Goal: Information Seeking & Learning: Learn about a topic

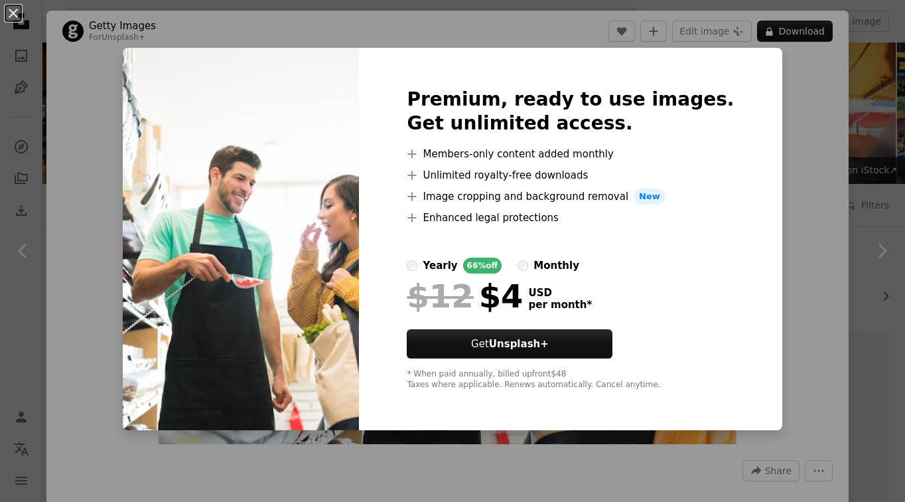
scroll to position [1076, 0]
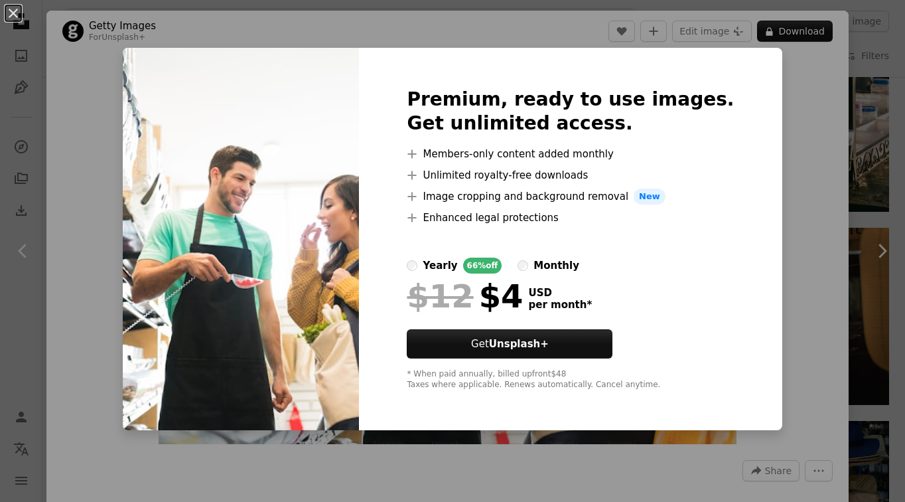
click at [808, 214] on div "An X shape Premium, ready to use images. Get unlimited access. A plus sign Memb…" at bounding box center [452, 251] width 905 height 502
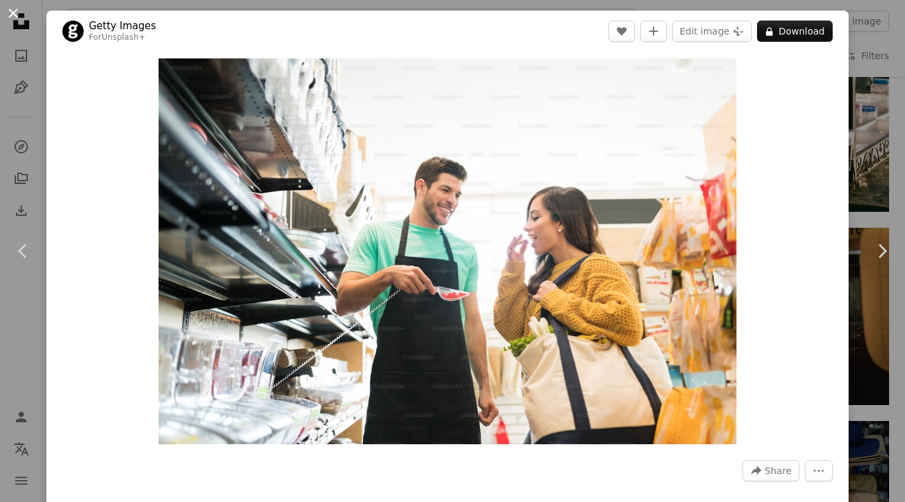
click at [17, 14] on button "An X shape" at bounding box center [13, 13] width 16 height 16
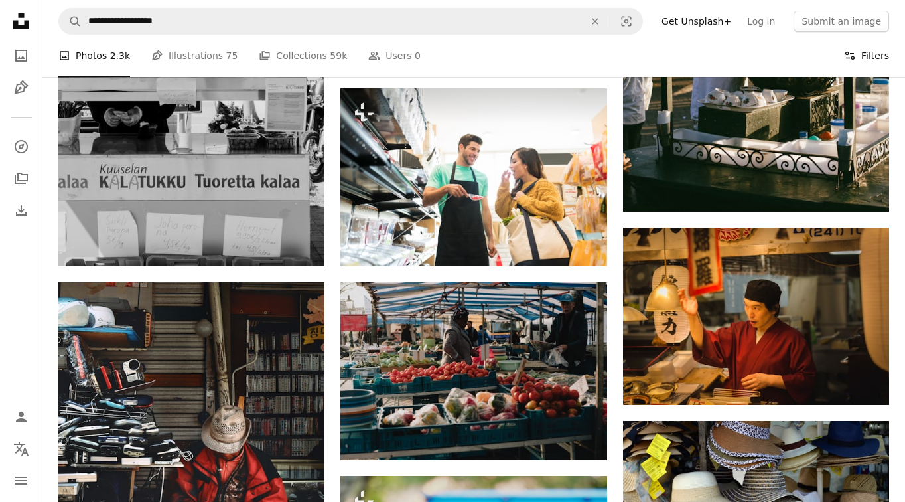
click at [852, 56] on icon "Filters" at bounding box center [850, 56] width 12 height 12
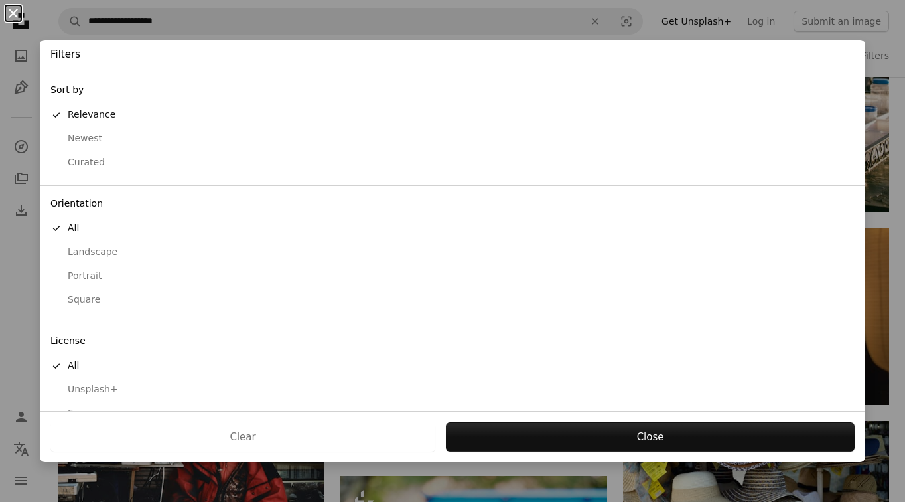
click at [19, 21] on button "An X shape" at bounding box center [13, 13] width 16 height 16
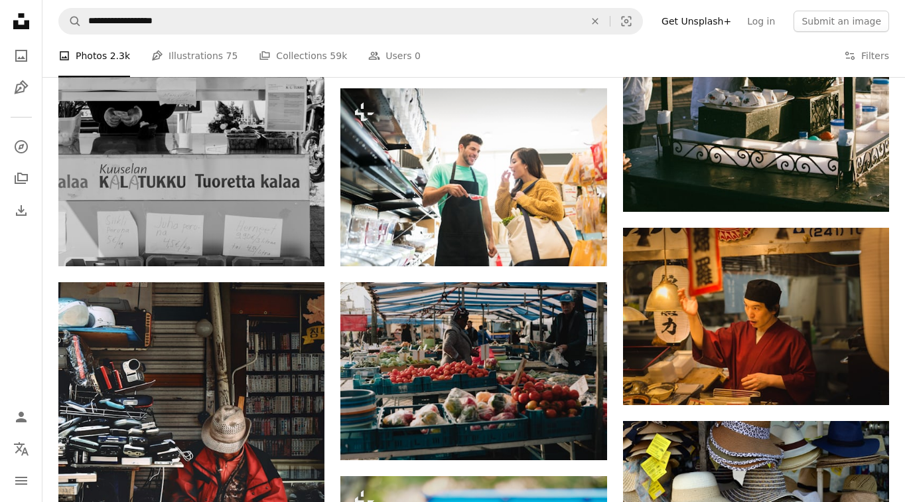
click at [721, 21] on link "Get Unsplash+" at bounding box center [697, 21] width 86 height 21
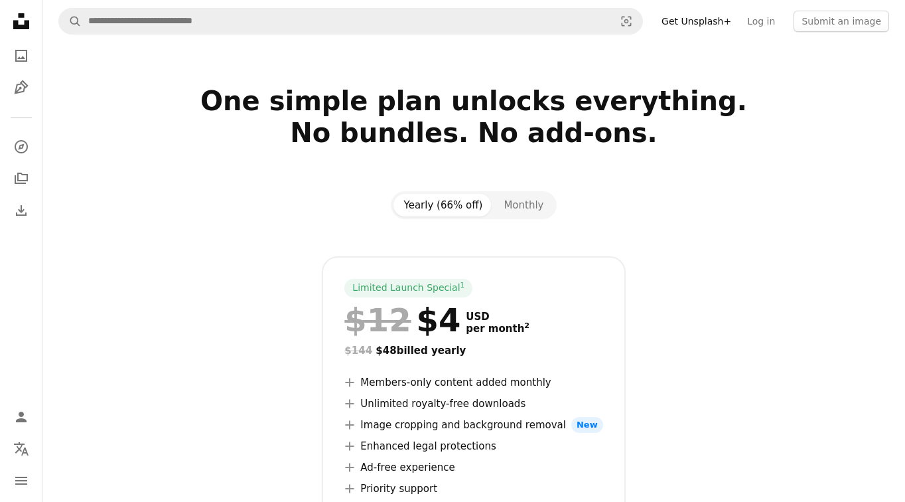
click at [19, 22] on icon "Unsplash logo Unsplash Home" at bounding box center [21, 21] width 27 height 27
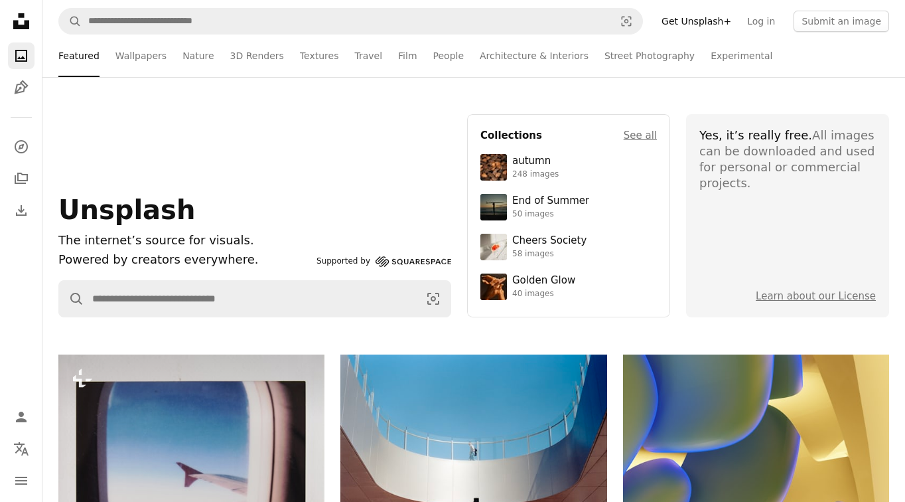
click at [21, 25] on icon "Unsplash logo Unsplash Home" at bounding box center [21, 21] width 27 height 27
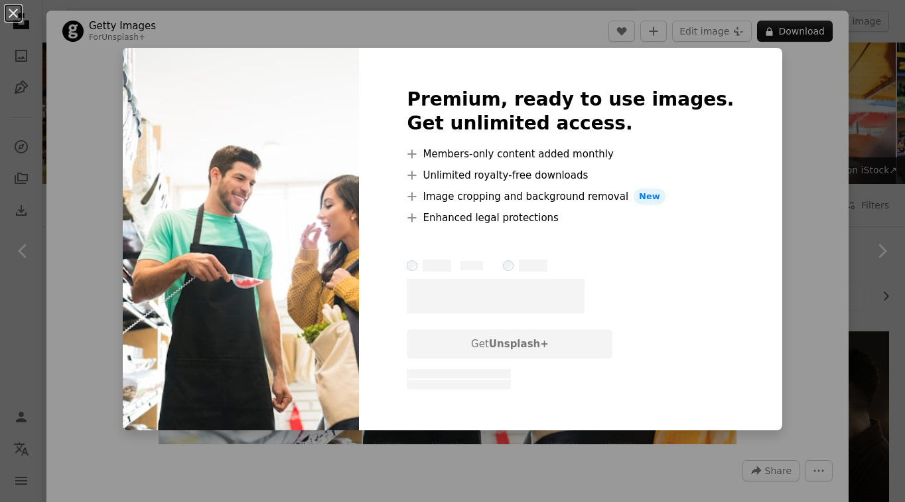
scroll to position [1045, 0]
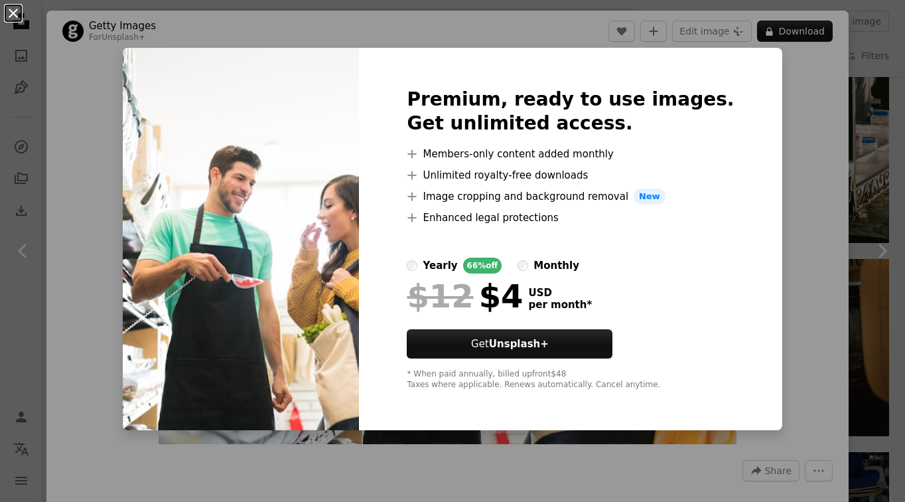
click at [16, 19] on button "An X shape" at bounding box center [13, 13] width 16 height 16
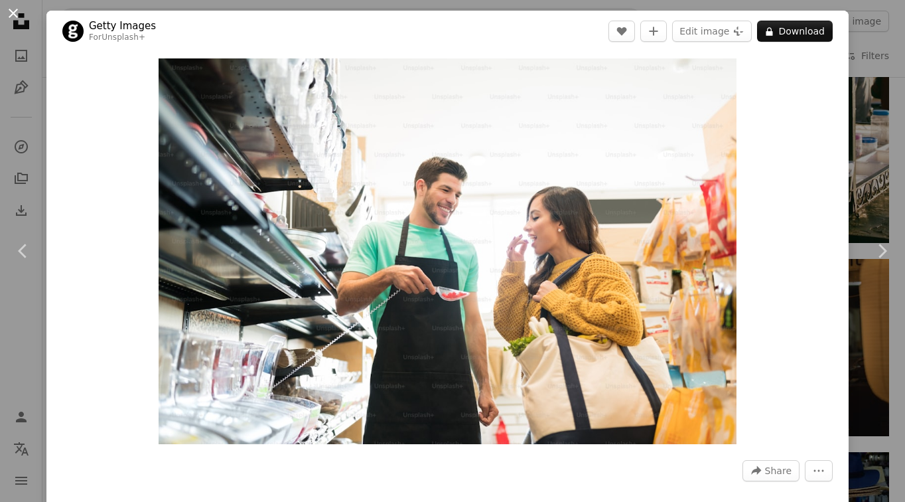
click at [12, 12] on button "An X shape" at bounding box center [13, 13] width 16 height 16
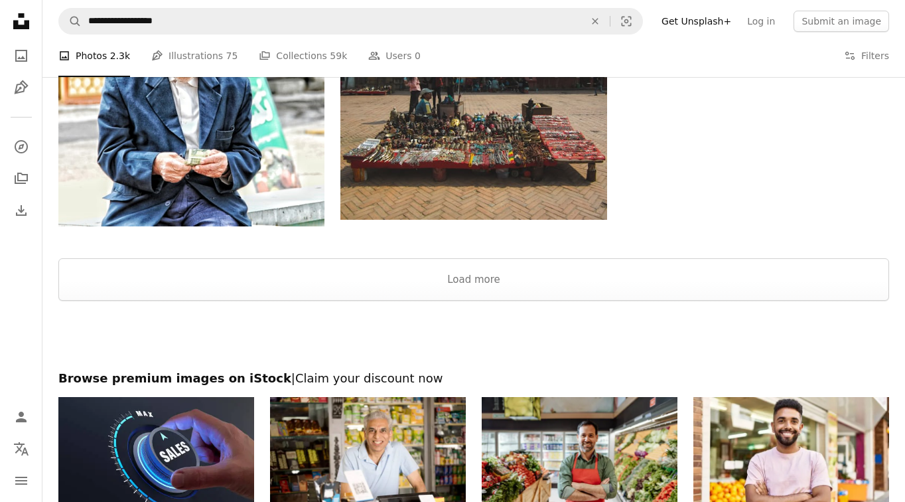
scroll to position [2230, 0]
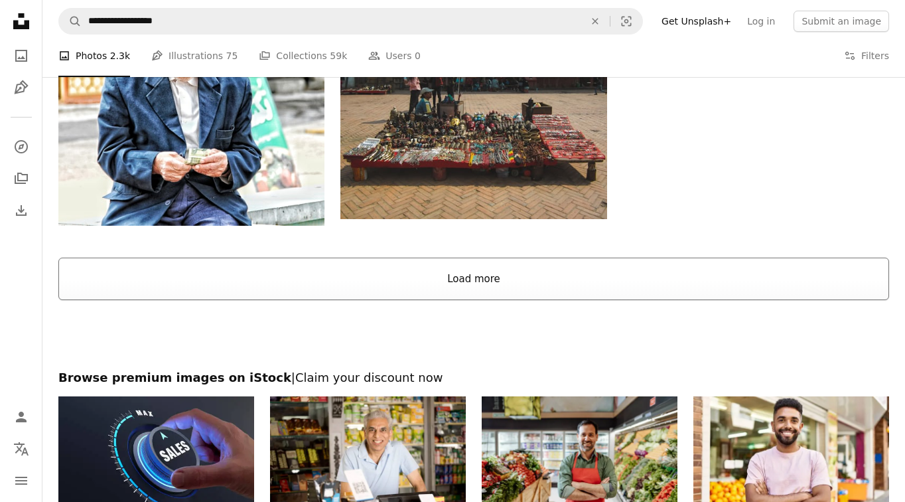
click at [493, 283] on button "Load more" at bounding box center [473, 278] width 831 height 42
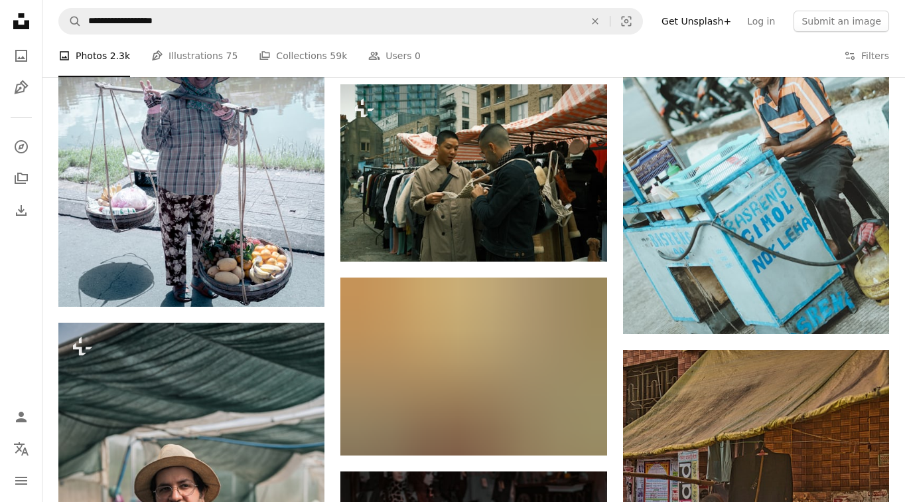
scroll to position [3150, 0]
